Goal: Information Seeking & Learning: Check status

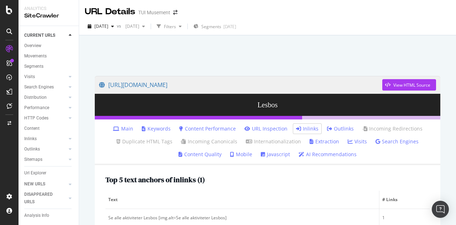
scroll to position [7, 0]
